Goal: Task Accomplishment & Management: Use online tool/utility

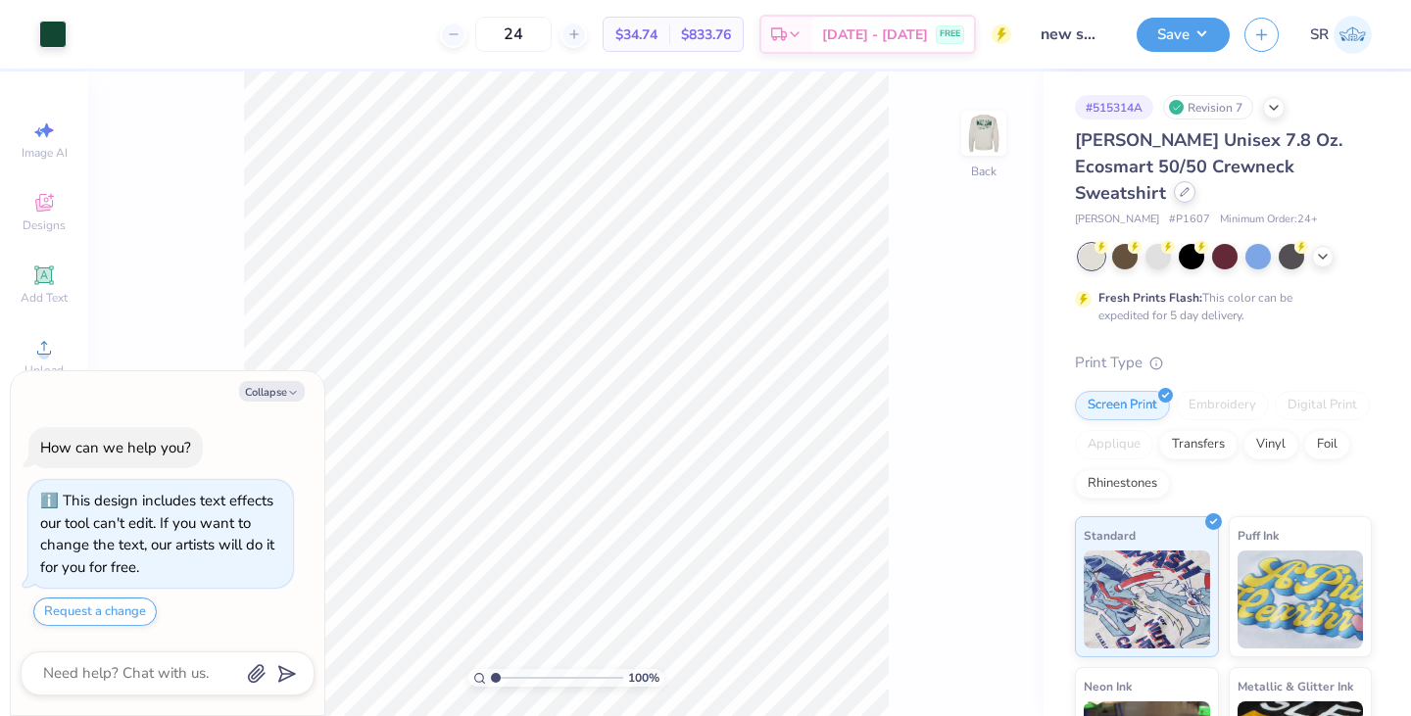
click at [1189, 187] on icon at bounding box center [1185, 192] width 10 height 10
type textarea "x"
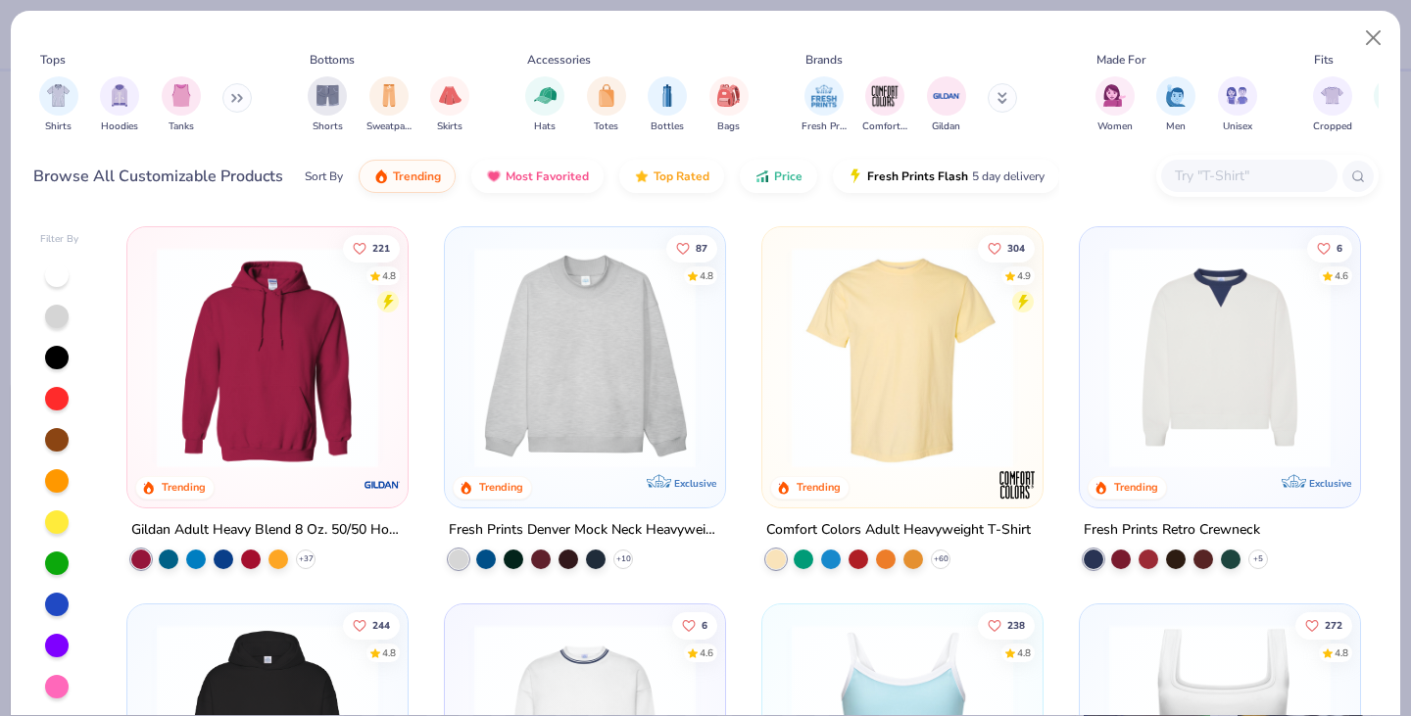
click at [1245, 191] on div at bounding box center [1267, 176] width 222 height 42
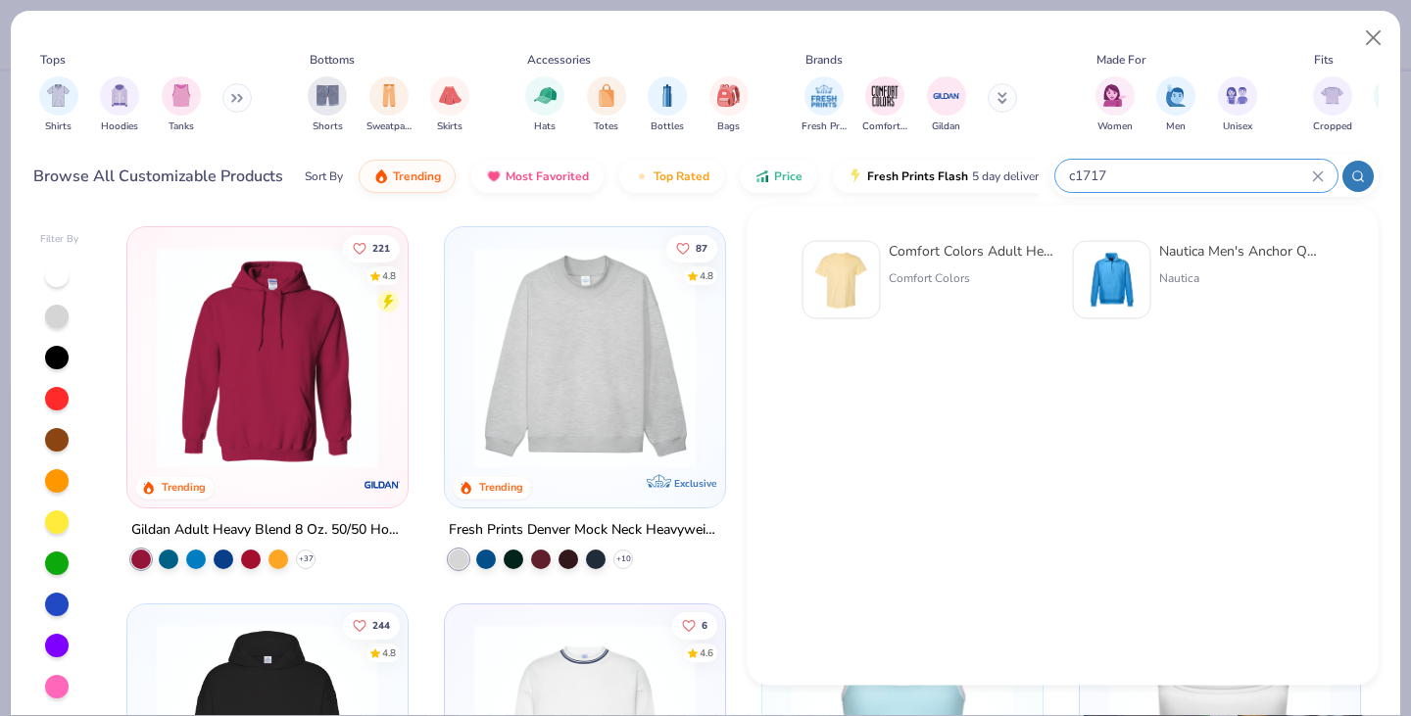
type input "c1717"
click at [968, 266] on div "Comfort Colors Adult Heavyweight T-Shirt Comfort Colors" at bounding box center [971, 280] width 165 height 78
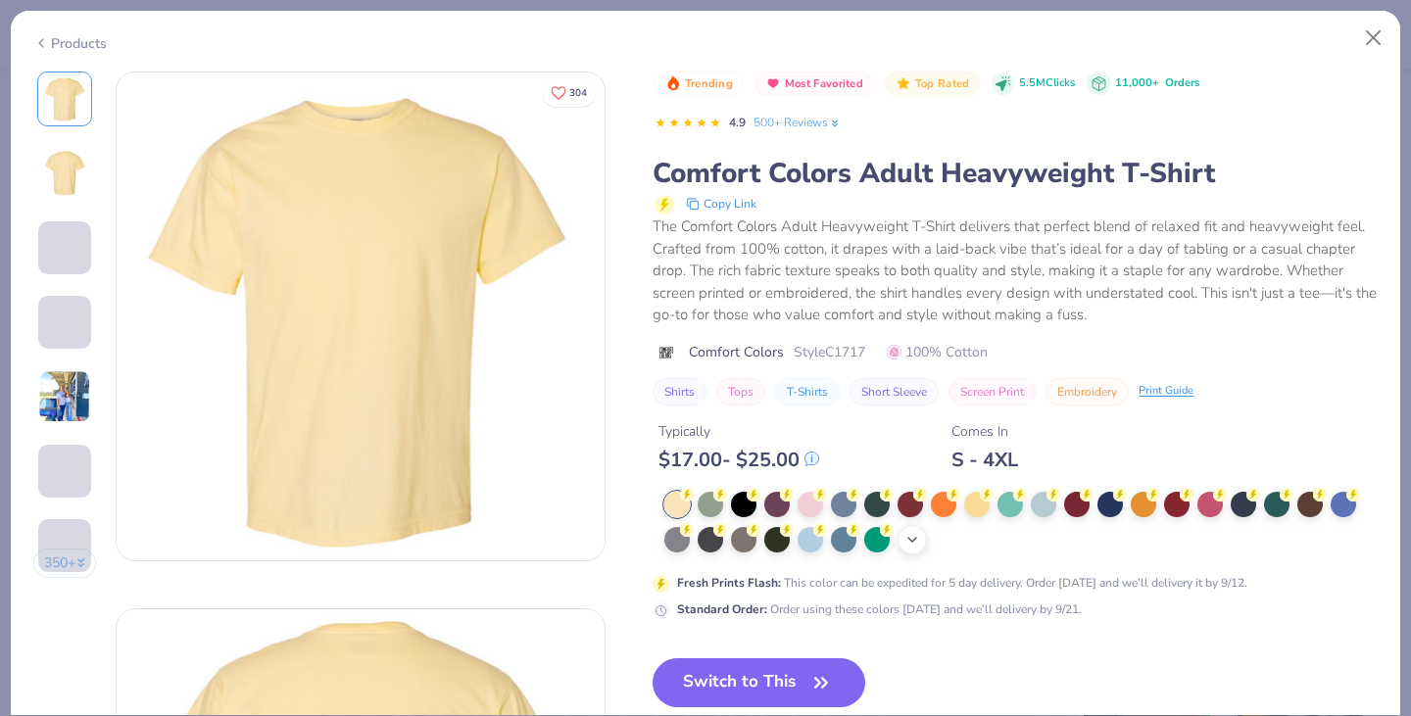
click at [916, 530] on div "+ 38" at bounding box center [911, 539] width 29 height 29
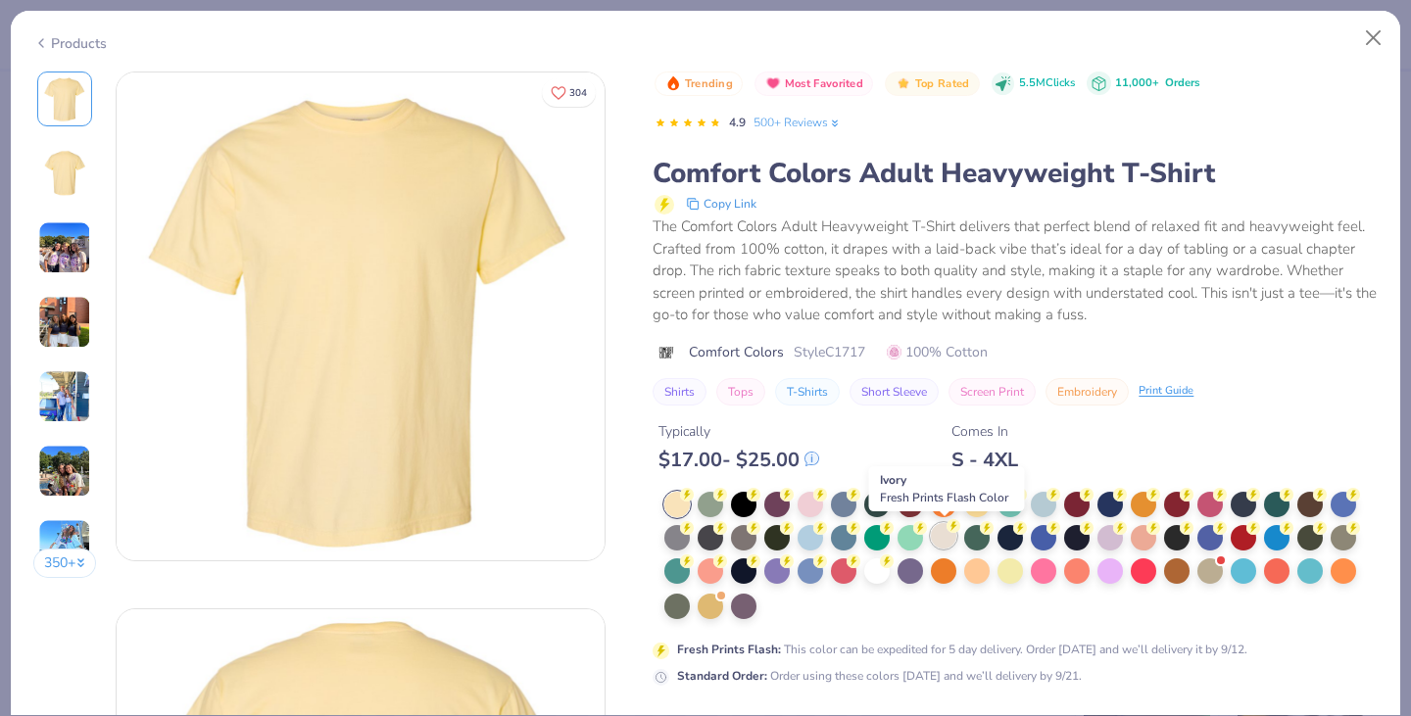
click at [943, 537] on div at bounding box center [943, 535] width 25 height 25
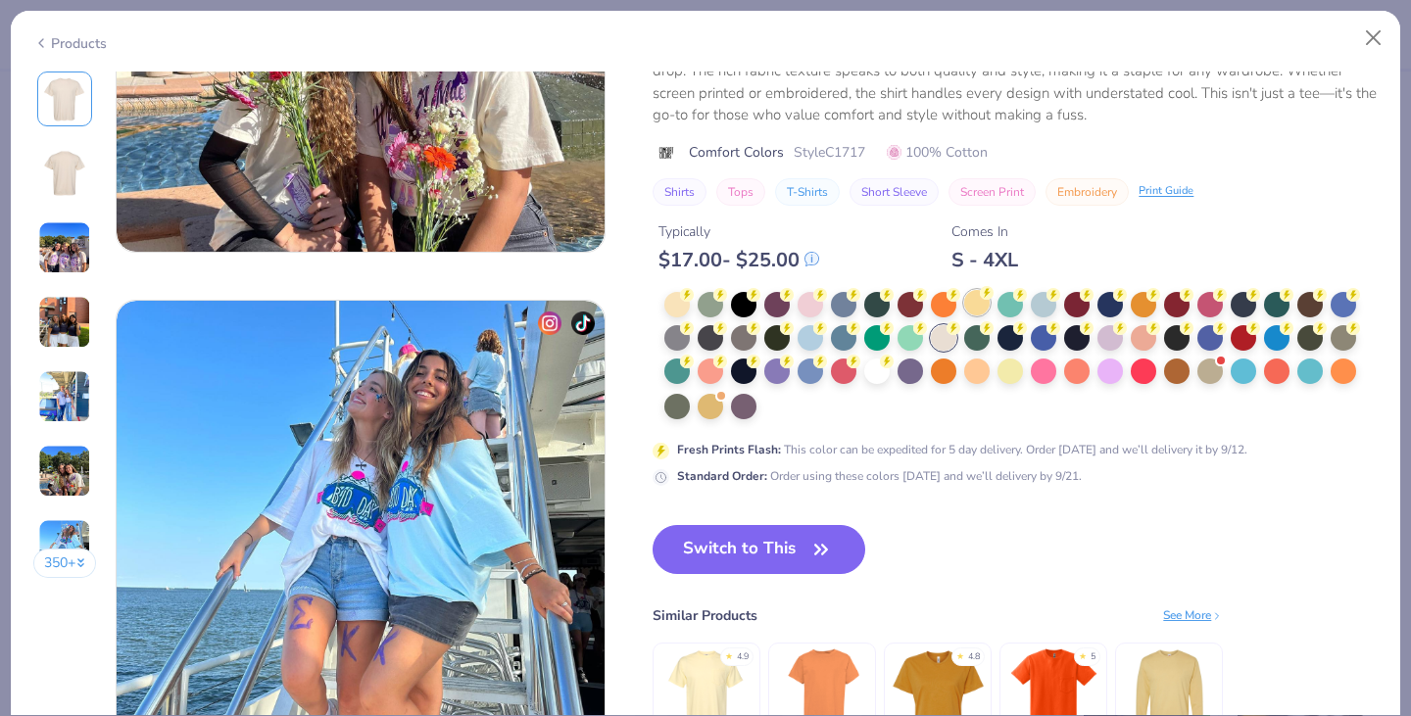
scroll to position [2985, 0]
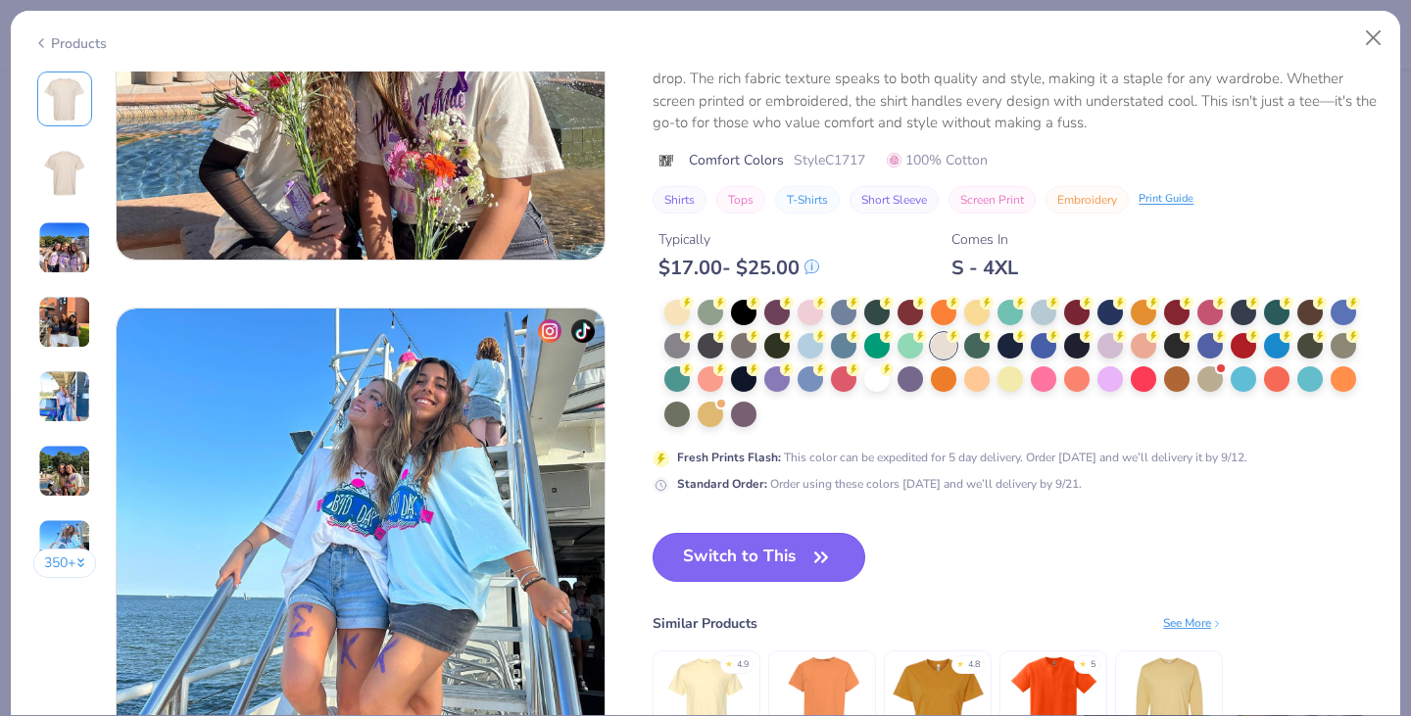
click at [796, 556] on button "Switch to This" at bounding box center [759, 557] width 213 height 49
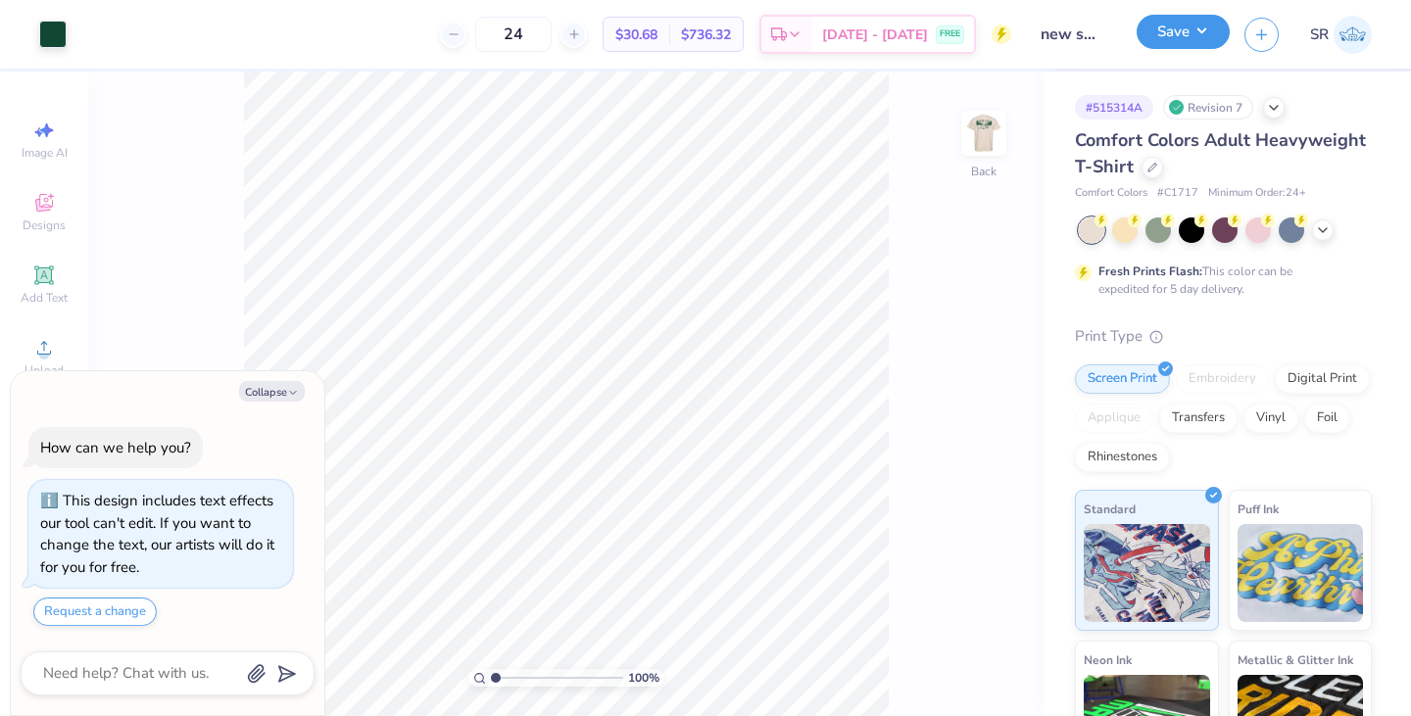
click at [1198, 44] on button "Save" at bounding box center [1182, 32] width 93 height 34
type textarea "x"
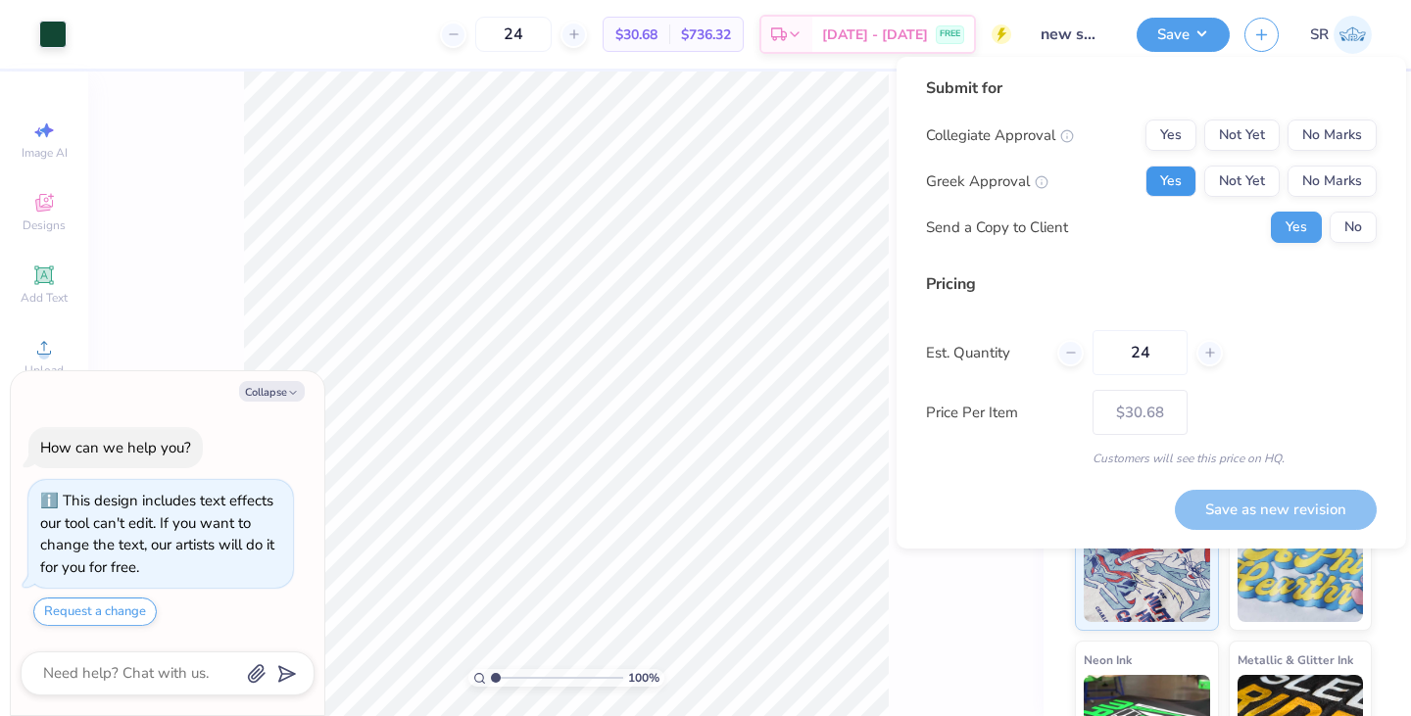
click at [1167, 182] on button "Yes" at bounding box center [1170, 181] width 51 height 31
click at [1300, 125] on button "No Marks" at bounding box center [1331, 135] width 89 height 31
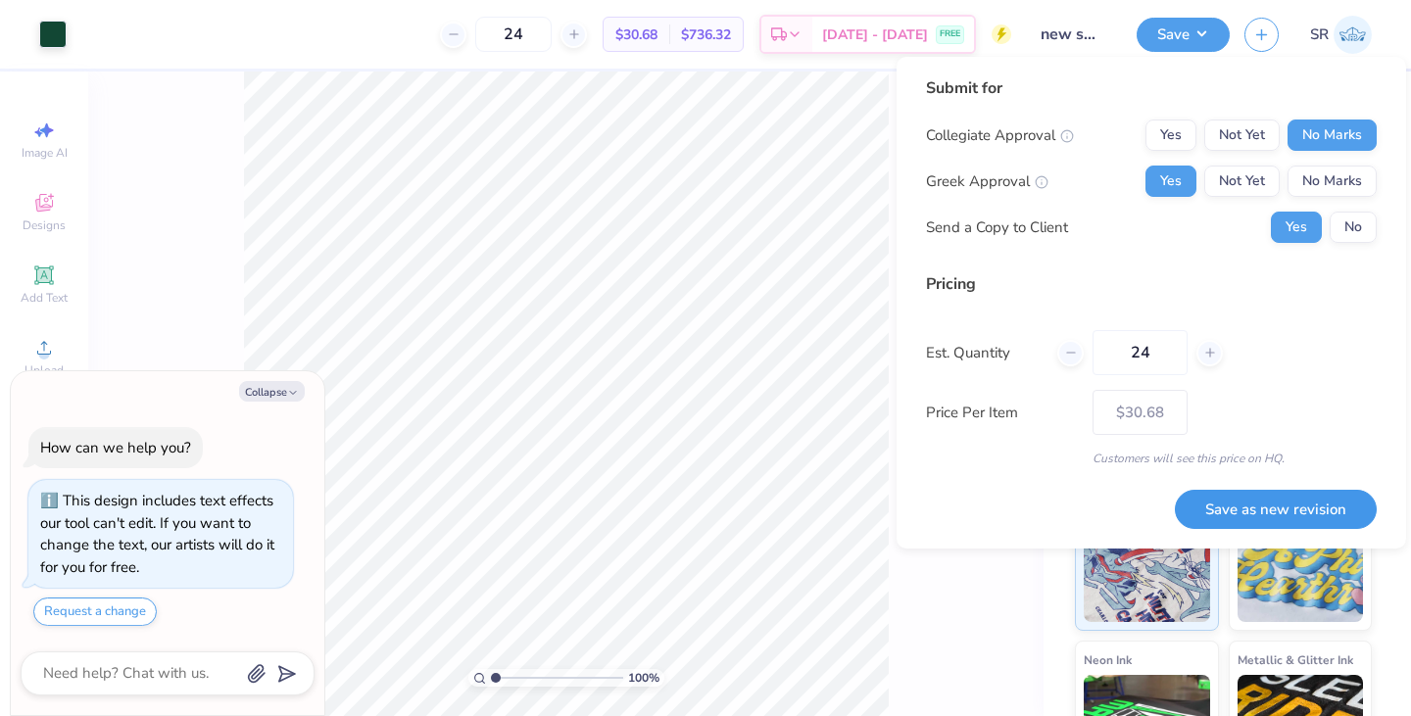
click at [1248, 495] on button "Save as new revision" at bounding box center [1276, 510] width 202 height 40
type input "$30.68"
type textarea "x"
